Goal: Task Accomplishment & Management: Manage account settings

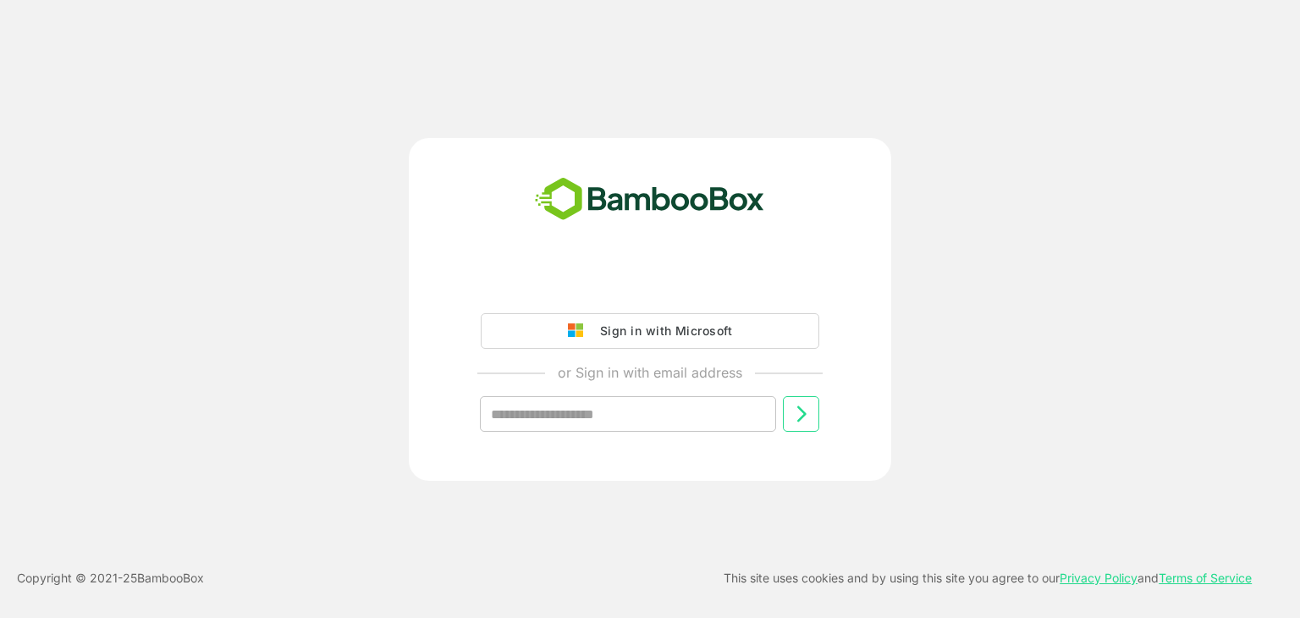
click at [679, 307] on div "Sign in with Microsoft or Sign in with email address ​" at bounding box center [649, 362] width 421 height 191
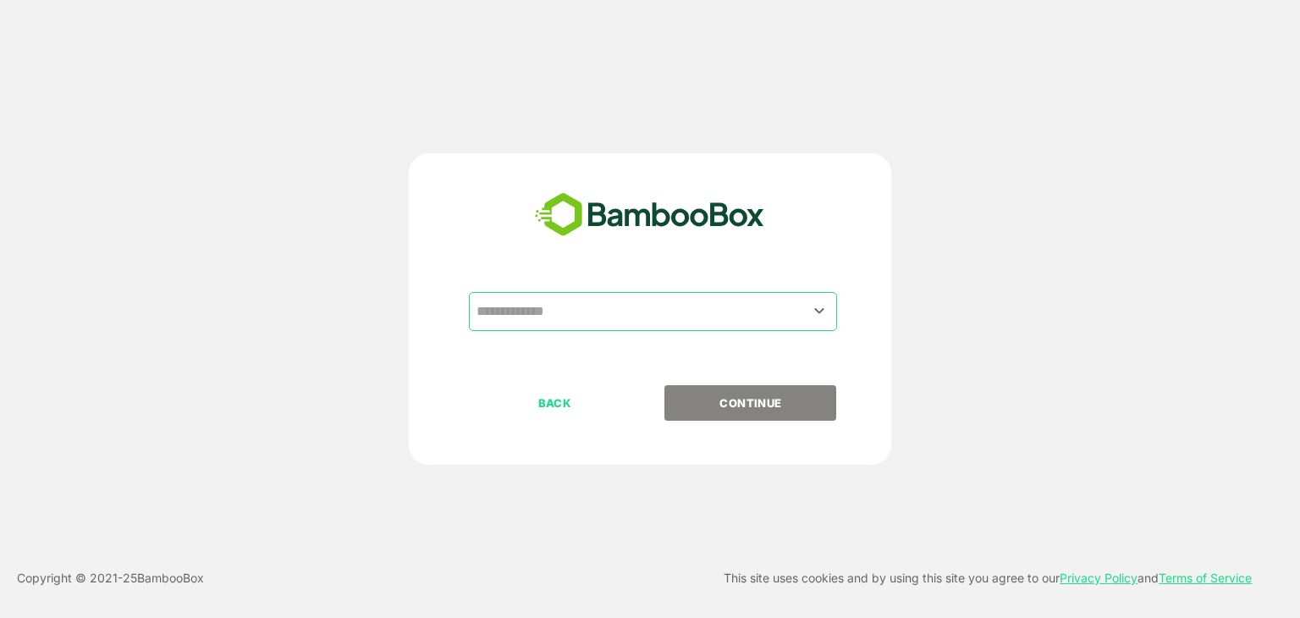
click at [756, 298] on input "text" at bounding box center [652, 311] width 361 height 32
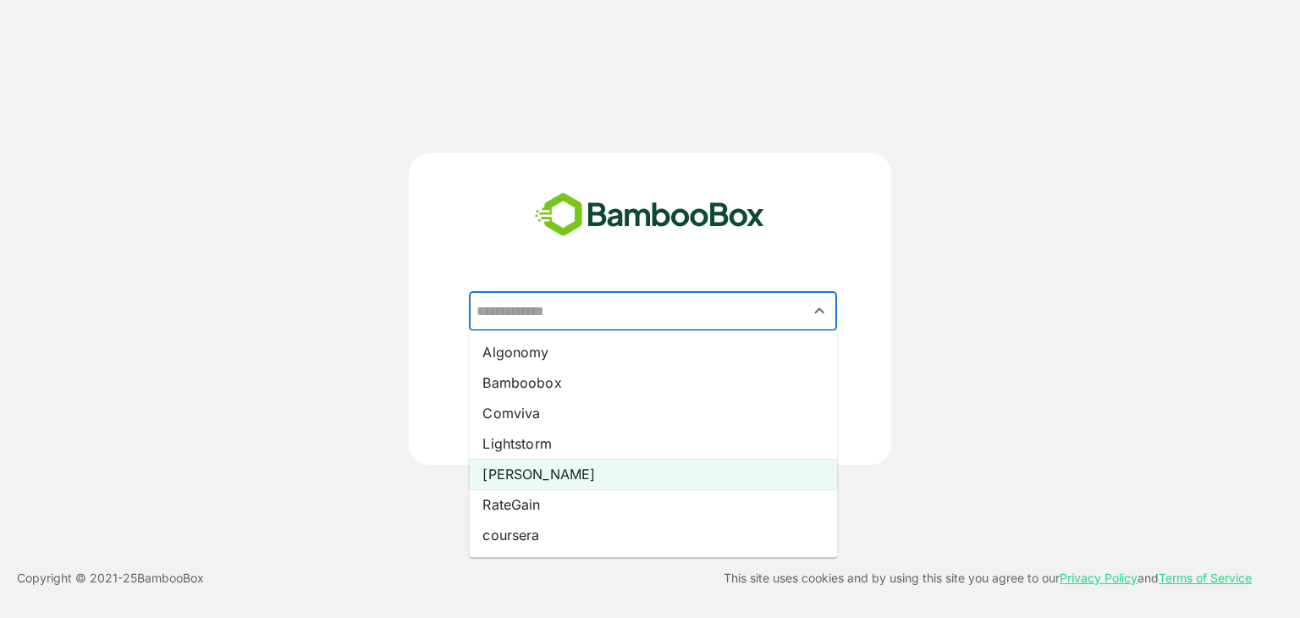
click at [636, 472] on li "[PERSON_NAME]" at bounding box center [653, 474] width 368 height 30
type input "*****"
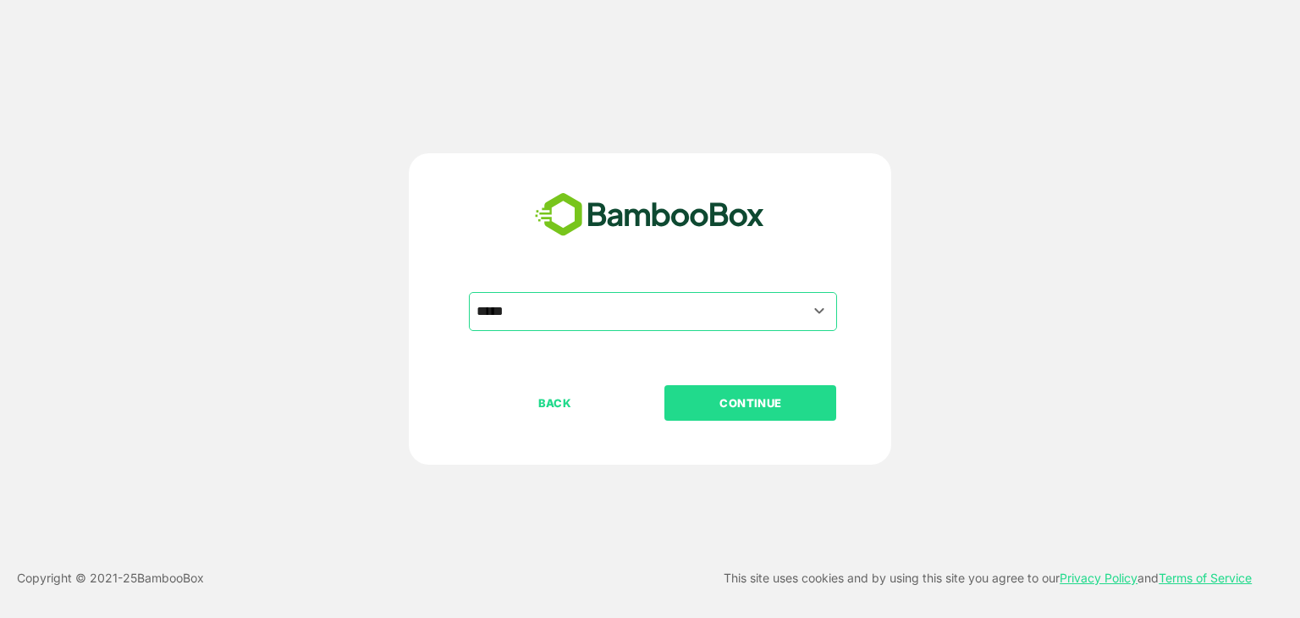
click at [709, 407] on p "CONTINUE" at bounding box center [750, 402] width 169 height 19
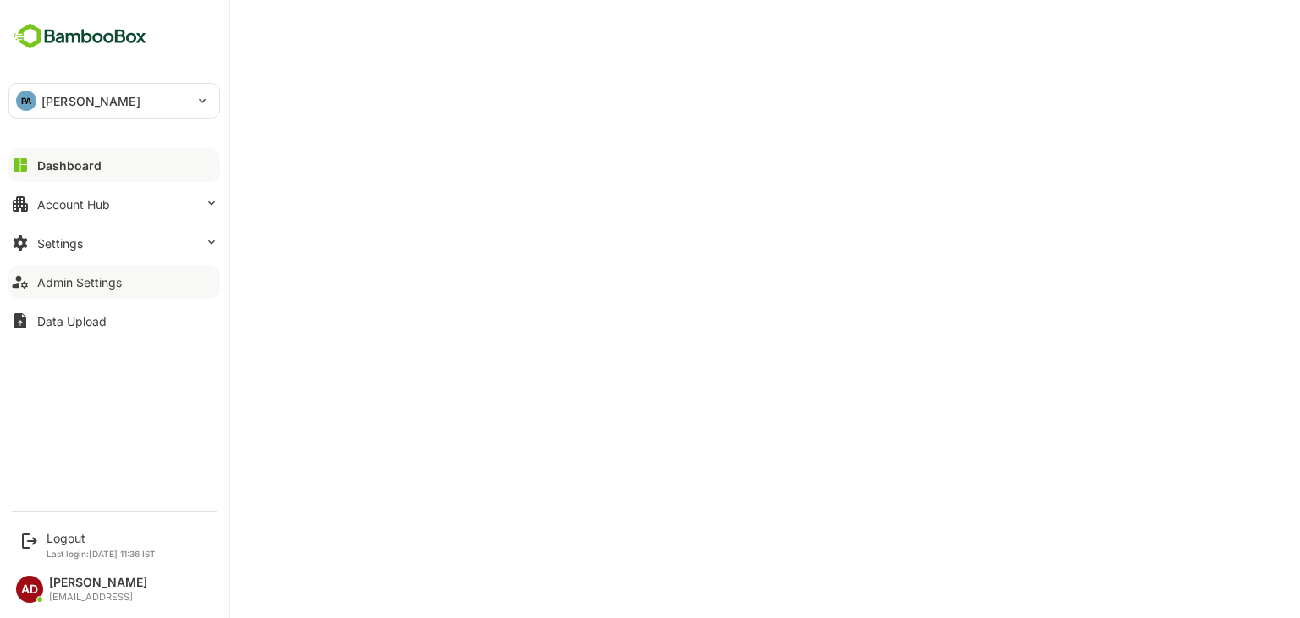
click at [93, 273] on button "Admin Settings" at bounding box center [114, 282] width 212 height 34
click at [33, 167] on button "Dashboard" at bounding box center [114, 165] width 212 height 34
click at [30, 539] on icon at bounding box center [29, 541] width 20 height 20
click at [71, 544] on div "Logout Last login: Aug 23 11:36 IST" at bounding box center [101, 545] width 109 height 28
click at [67, 534] on div "Logout" at bounding box center [101, 538] width 109 height 14
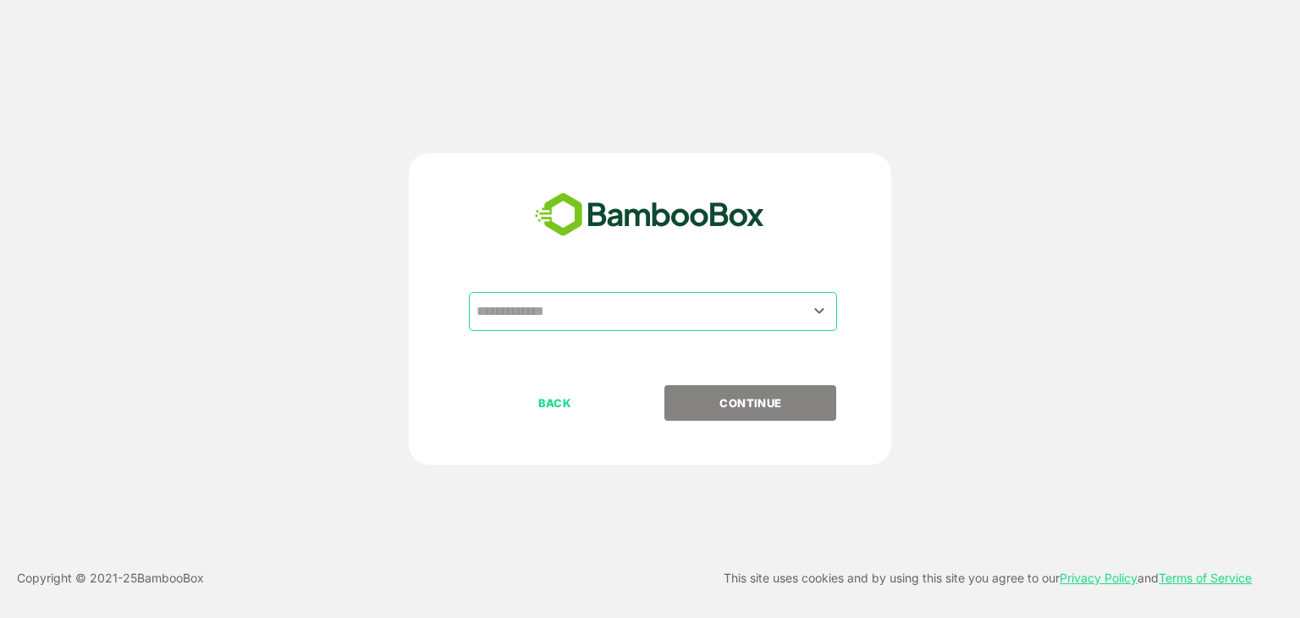
click at [608, 314] on input "text" at bounding box center [652, 311] width 361 height 32
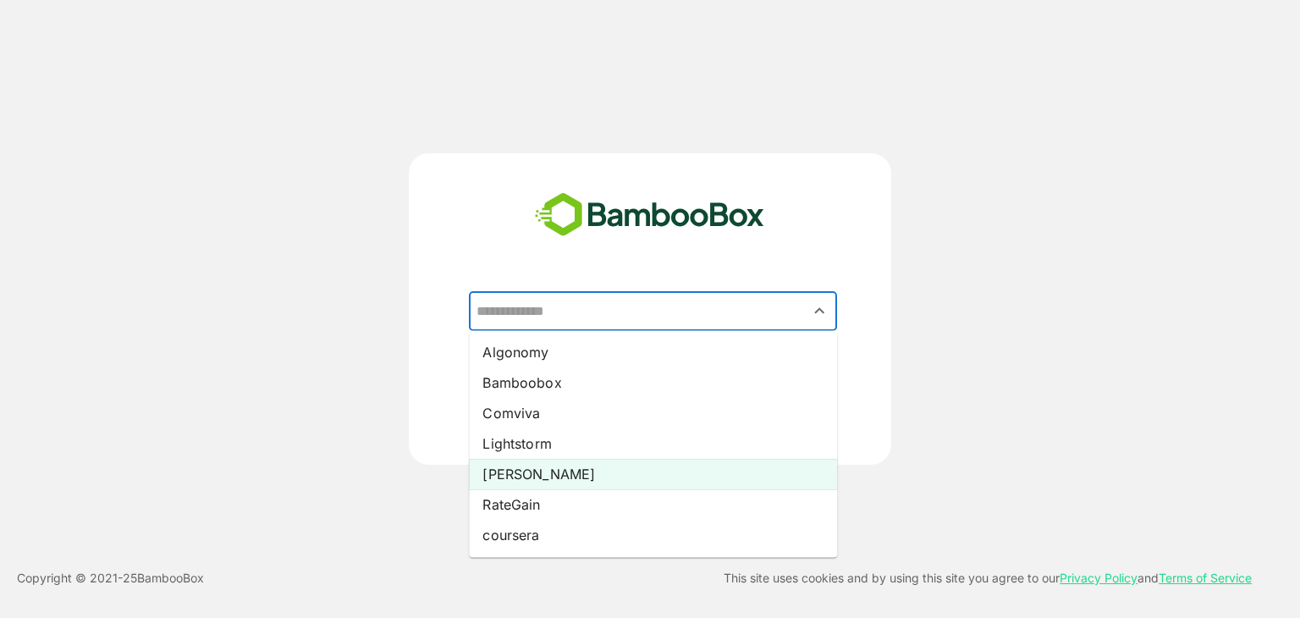
click at [520, 478] on li "[PERSON_NAME]" at bounding box center [653, 474] width 368 height 30
type input "*****"
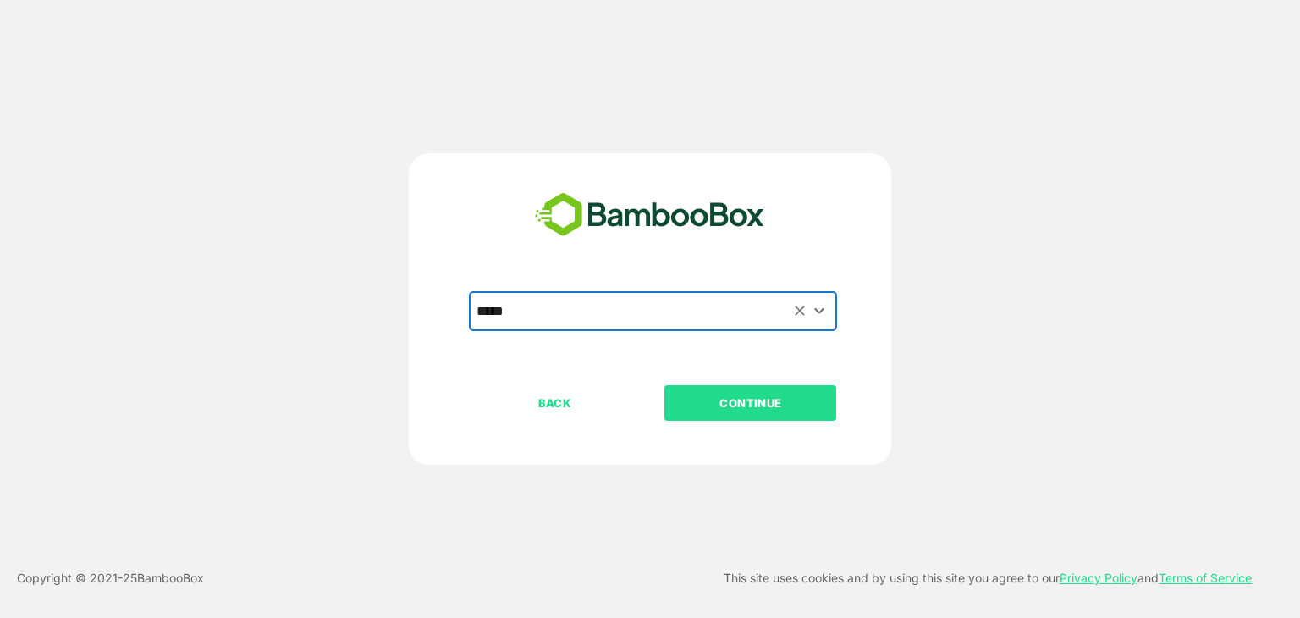
click at [745, 386] on button "CONTINUE" at bounding box center [750, 403] width 172 height 36
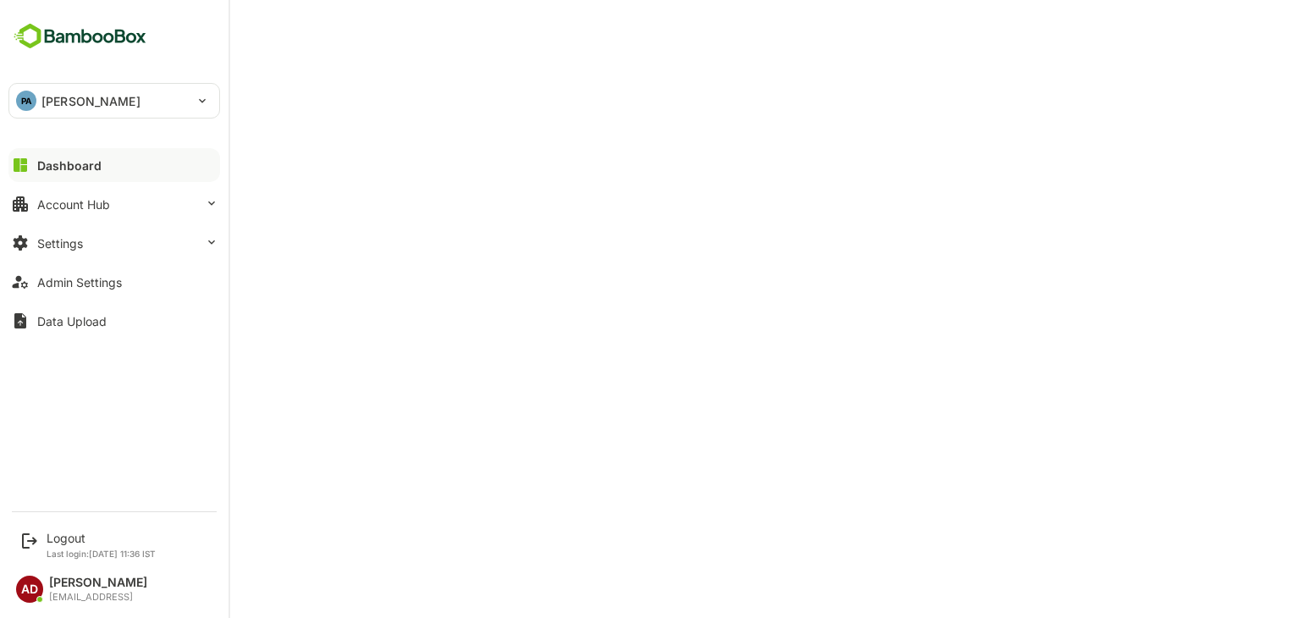
click at [100, 101] on div "PA pando" at bounding box center [104, 101] width 190 height 34
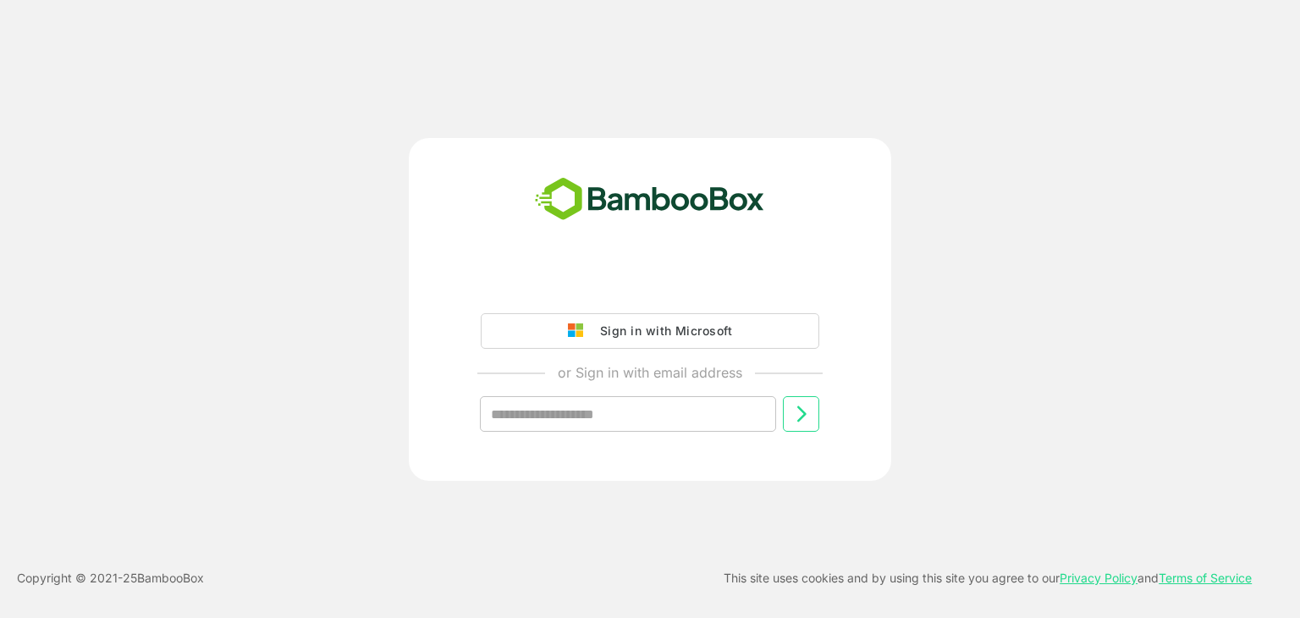
click at [690, 305] on div "Sign in with Microsoft or Sign in with email address ​" at bounding box center [649, 362] width 421 height 191
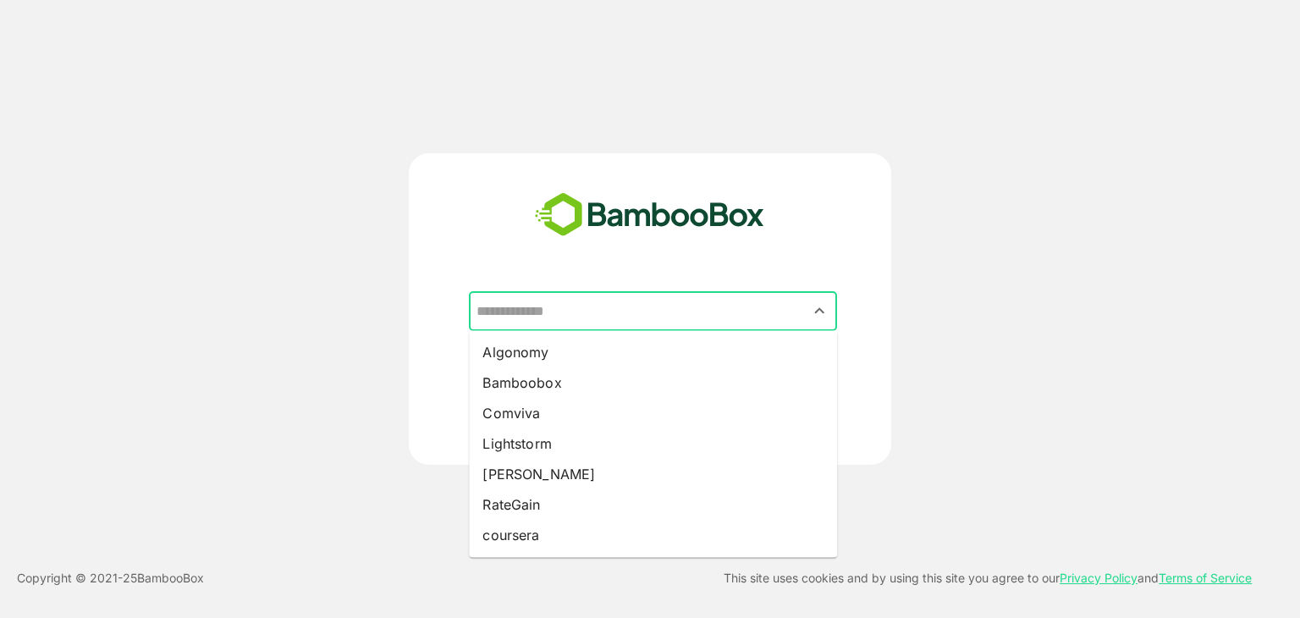
click at [615, 316] on input "text" at bounding box center [652, 311] width 361 height 32
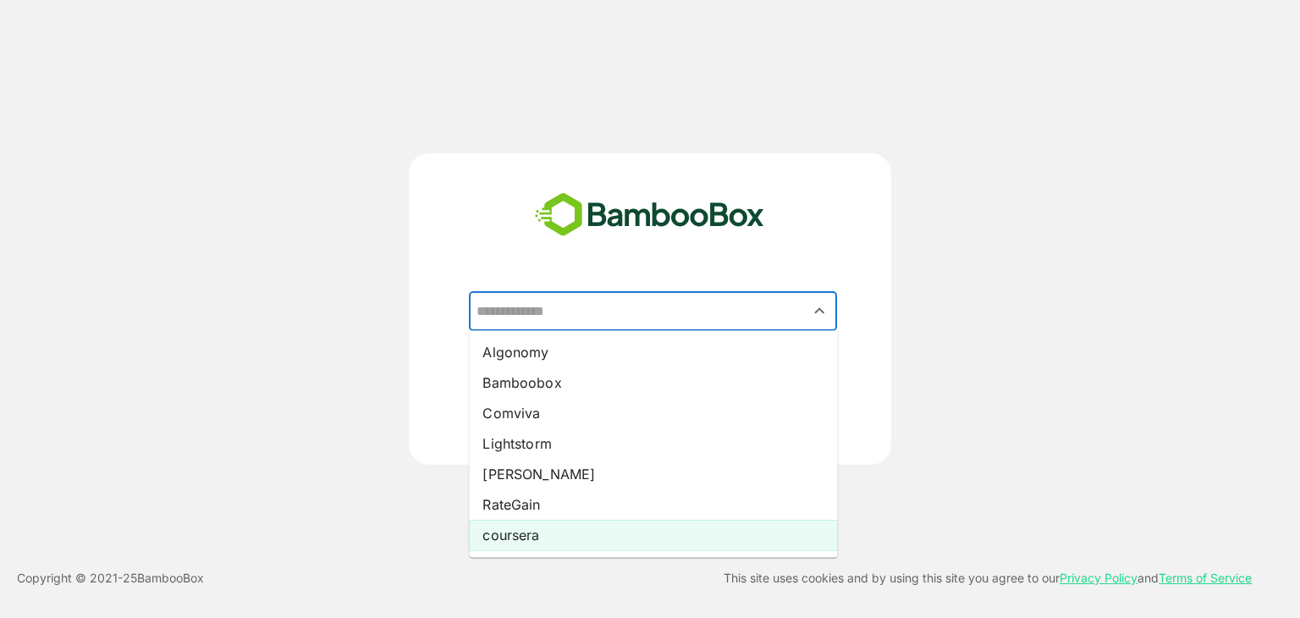
click at [542, 531] on li "coursera" at bounding box center [653, 535] width 368 height 30
type input "********"
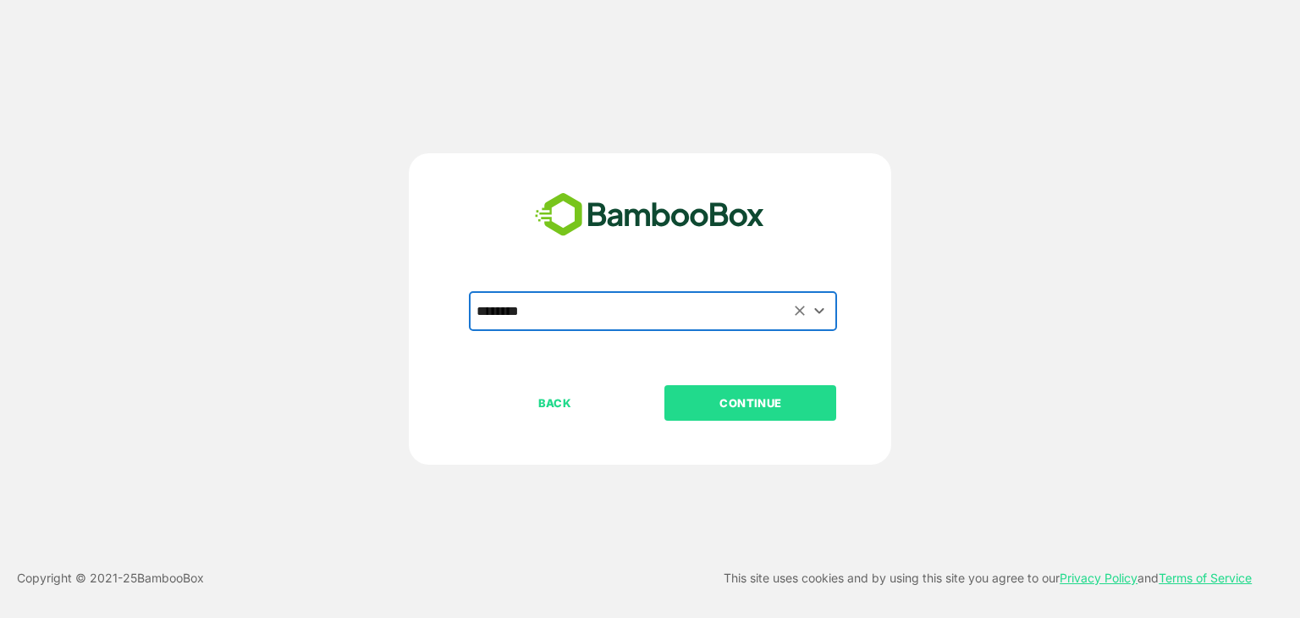
click at [734, 418] on button "CONTINUE" at bounding box center [750, 403] width 172 height 36
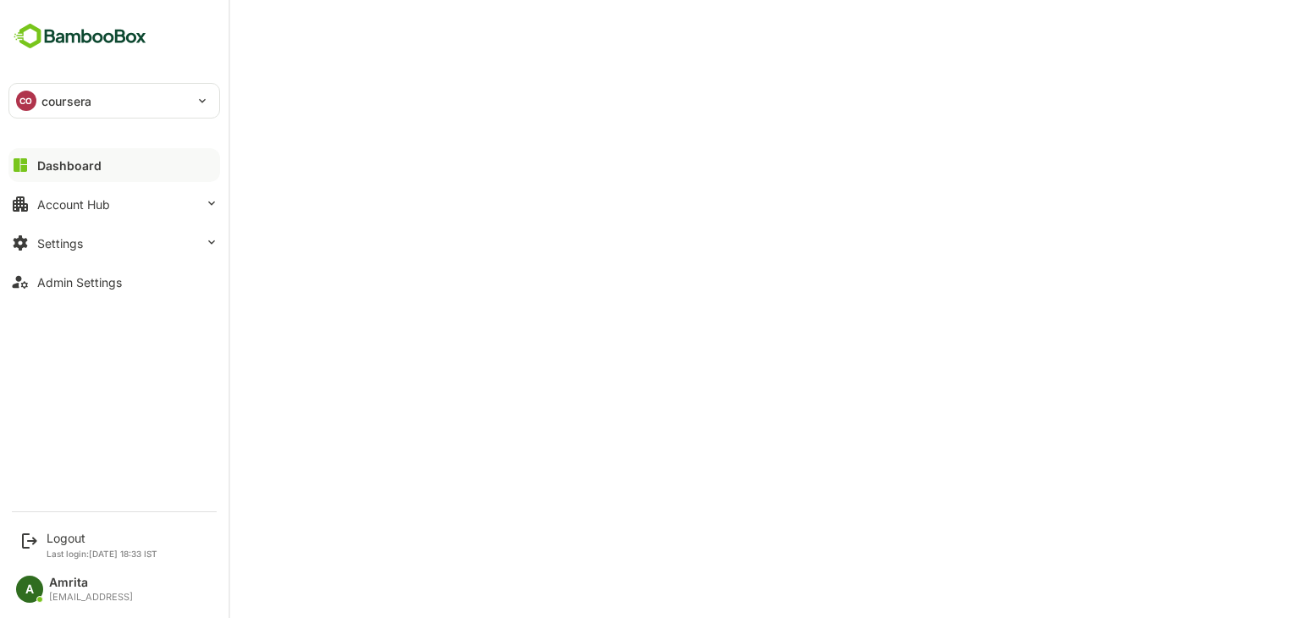
click at [63, 106] on p "coursera" at bounding box center [66, 101] width 50 height 18
click at [38, 531] on icon at bounding box center [29, 541] width 20 height 20
